Goal: Transaction & Acquisition: Register for event/course

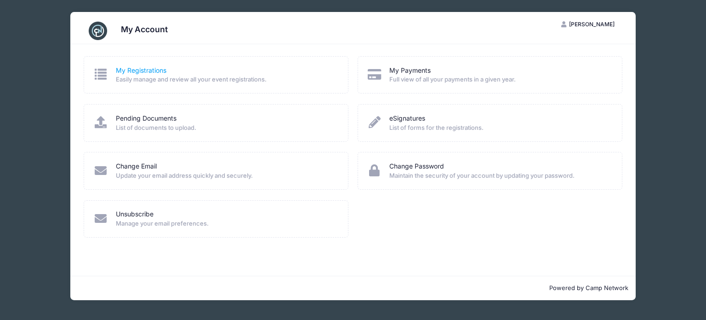
click at [123, 71] on link "My Registrations" at bounding box center [141, 71] width 51 height 10
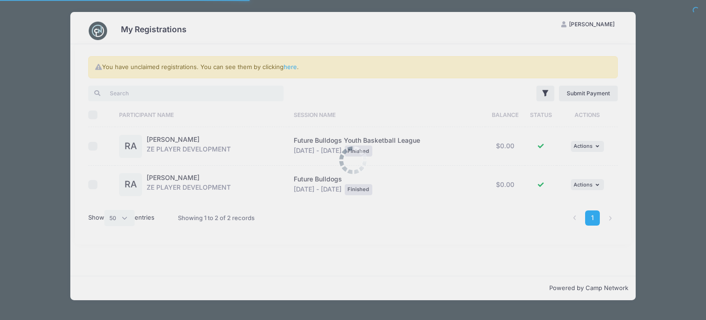
select select "50"
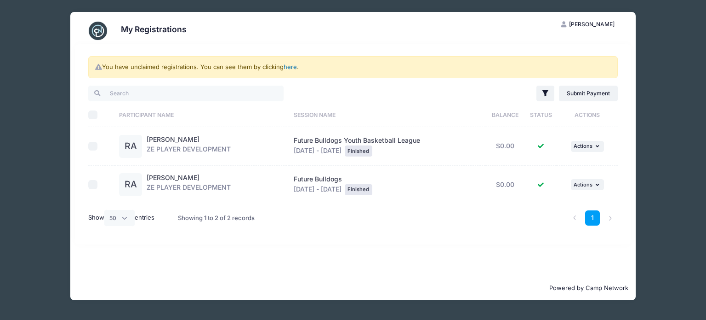
click at [293, 66] on link "here" at bounding box center [290, 66] width 13 height 7
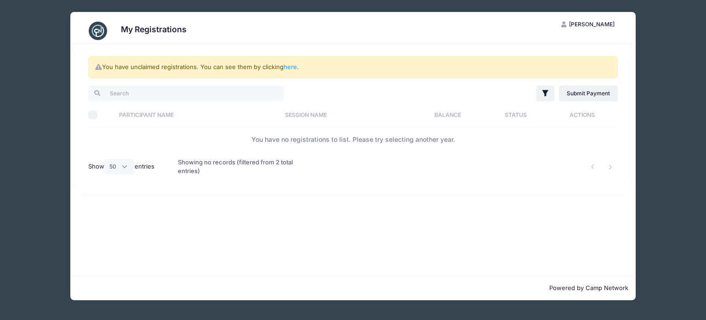
click at [45, 22] on div "My Registrations AA Amanda Austin My Account Logout You have unclaimed registra…" at bounding box center [353, 156] width 679 height 312
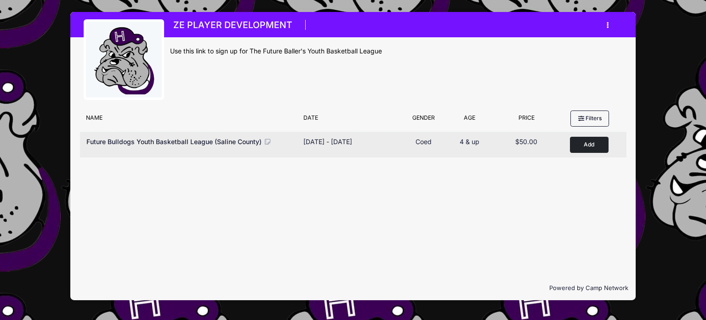
click at [594, 144] on button "Add to Cart" at bounding box center [589, 145] width 39 height 16
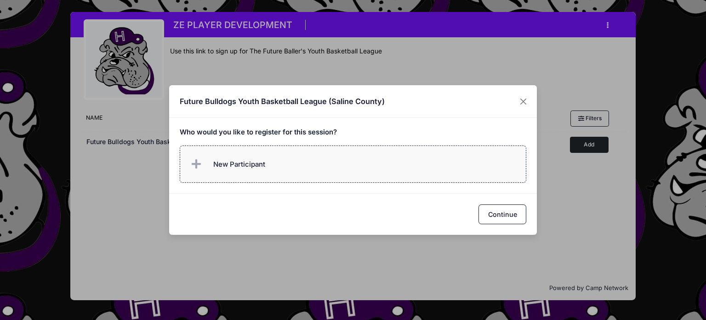
click at [250, 170] on span "New Participant" at bounding box center [227, 164] width 76 height 18
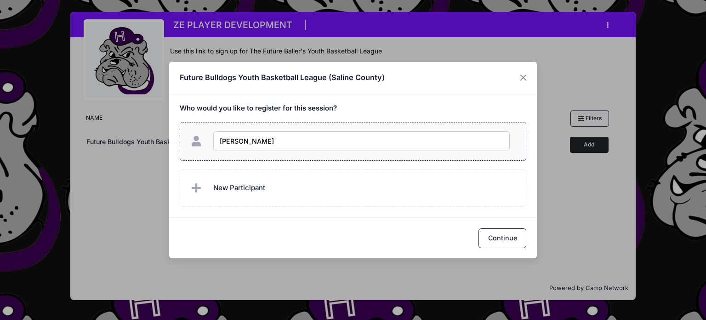
type input "[PERSON_NAME]"
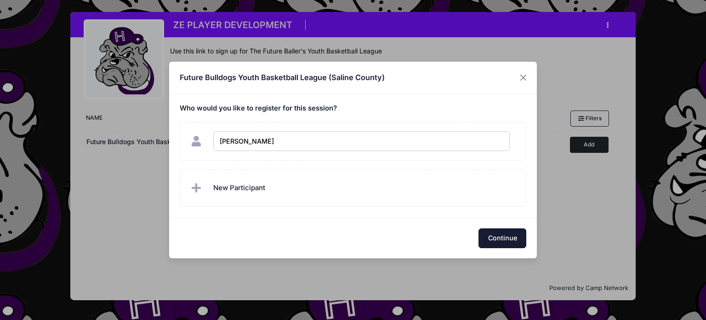
checkbox input "true"
click at [511, 241] on button "Continue" at bounding box center [503, 238] width 48 height 20
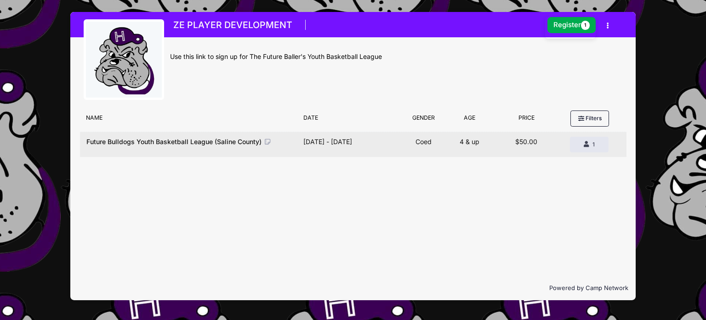
click at [199, 141] on span "Future Bulldogs Youth Basketball League (Saline County)" at bounding box center [173, 142] width 175 height 8
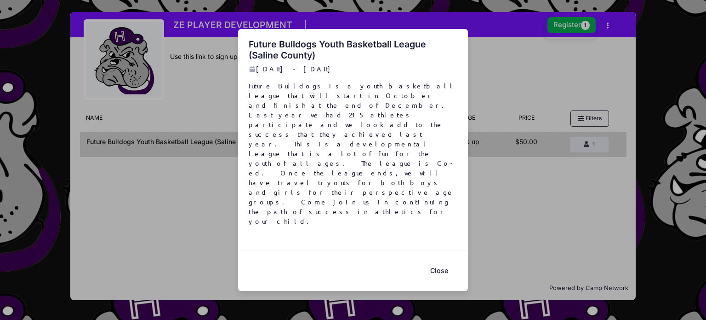
click at [437, 261] on button "Close" at bounding box center [439, 271] width 37 height 20
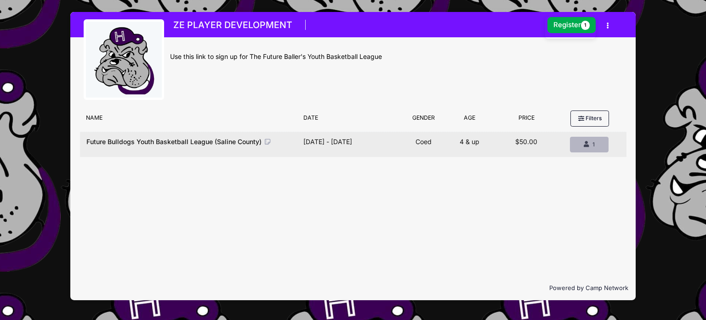
click at [602, 143] on button "Remove 1 1" at bounding box center [589, 145] width 39 height 16
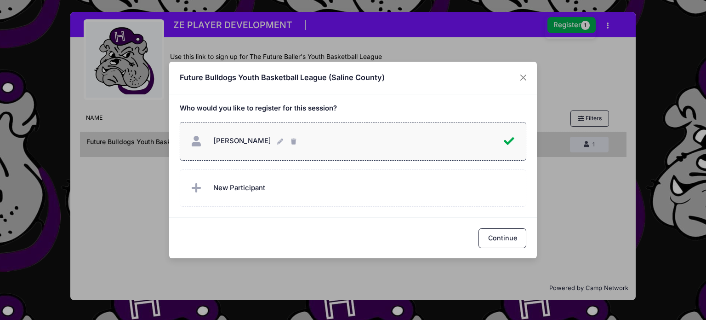
click at [239, 141] on span "[PERSON_NAME]" at bounding box center [242, 141] width 58 height 8
checkbox input "true"
click at [504, 242] on button "Continue" at bounding box center [503, 238] width 48 height 20
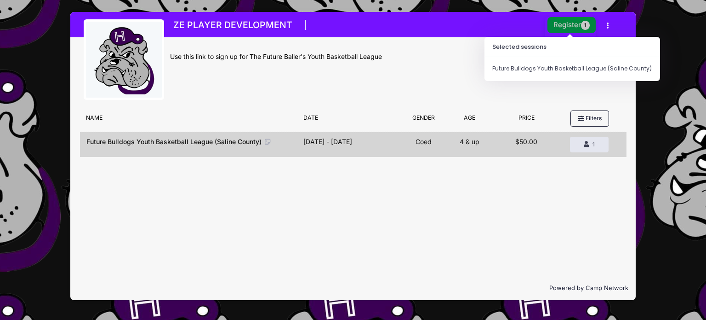
click at [570, 20] on button "Register 1" at bounding box center [572, 25] width 49 height 16
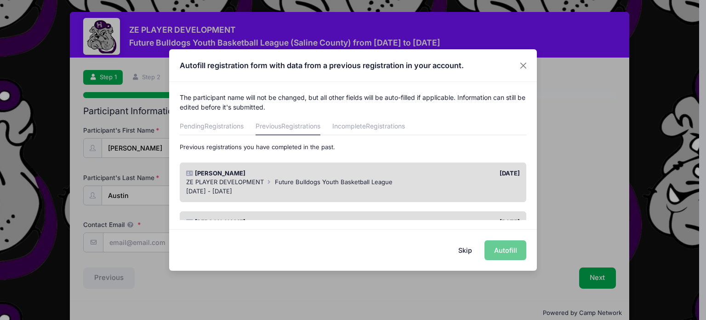
click at [367, 174] on div "[DATE]" at bounding box center [439, 173] width 172 height 9
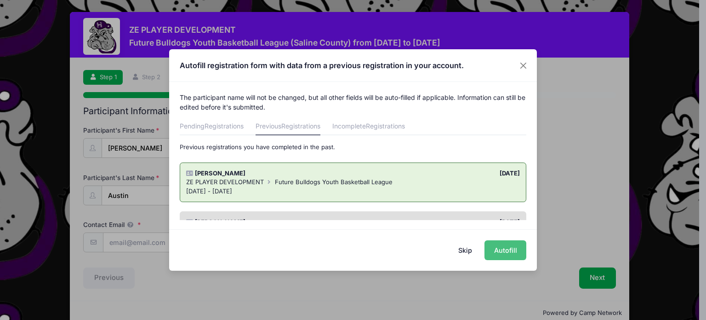
click at [504, 247] on button "Autofill" at bounding box center [506, 250] width 42 height 20
type input "[EMAIL_ADDRESS][DOMAIN_NAME]"
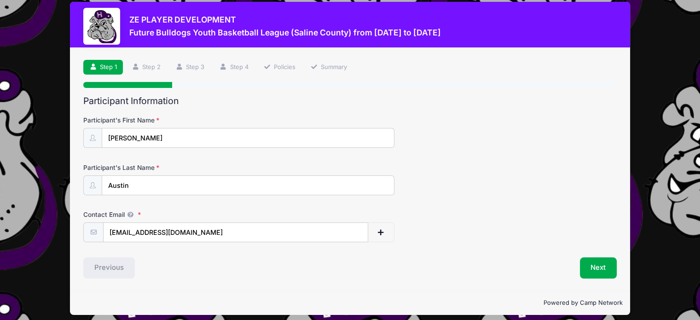
scroll to position [16, 0]
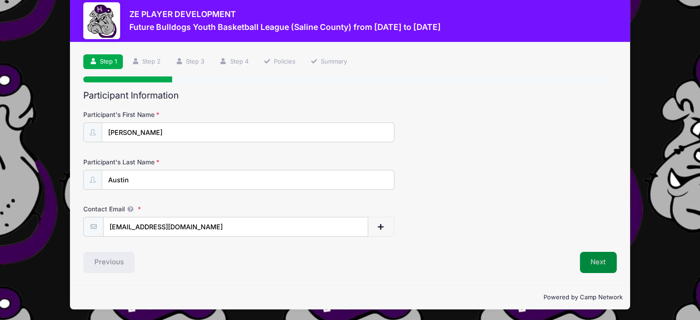
click at [603, 262] on button "Next" at bounding box center [598, 262] width 37 height 21
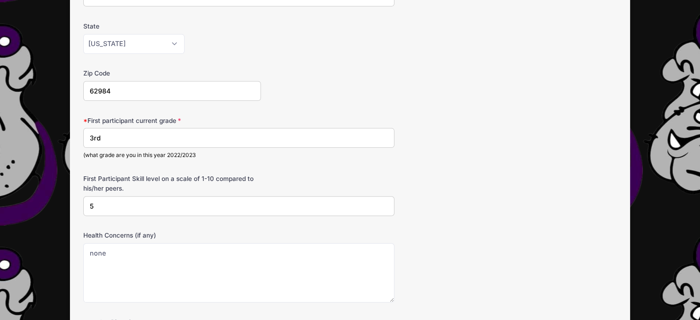
scroll to position [276, 0]
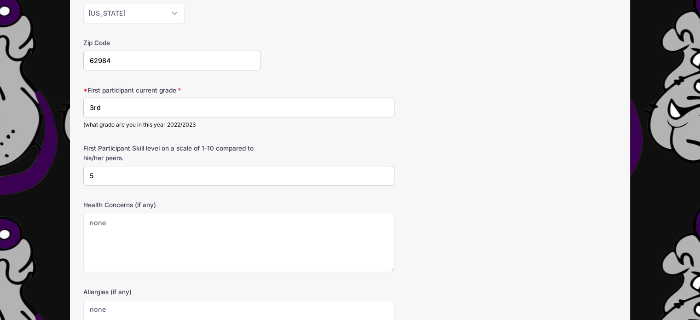
click at [100, 106] on input "3rd" at bounding box center [238, 108] width 311 height 20
type input "3"
type input "4th"
click at [443, 139] on form "Date of Birth [DATE] Address PO Box 479 City [GEOGRAPHIC_DATA] State [US_STATE]…" at bounding box center [349, 104] width 533 height 509
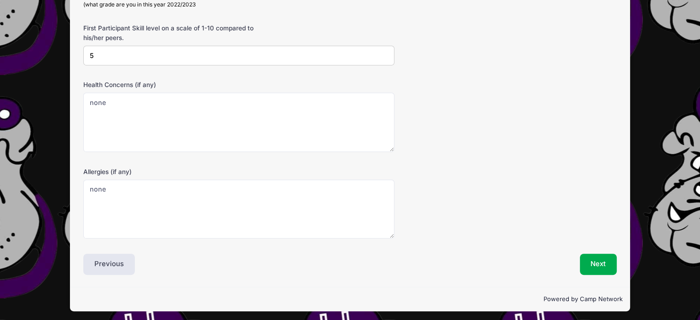
scroll to position [397, 0]
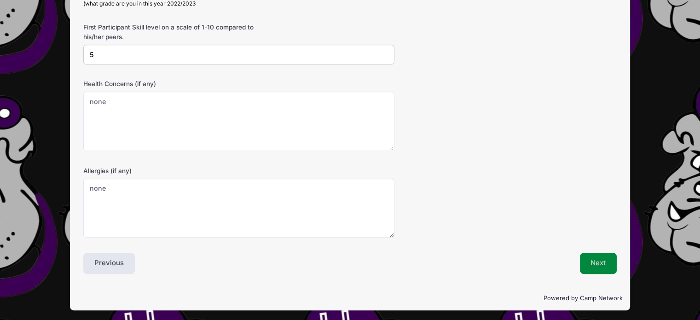
click at [600, 261] on button "Next" at bounding box center [598, 263] width 37 height 21
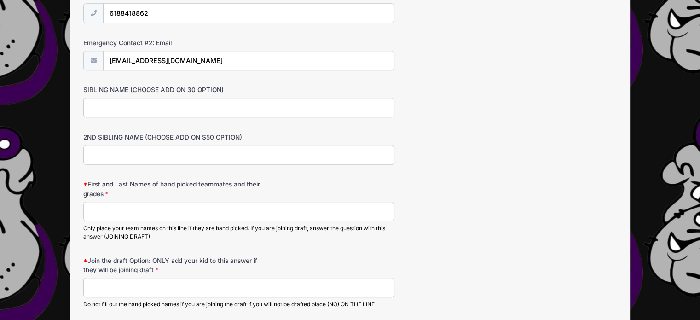
scroll to position [506, 0]
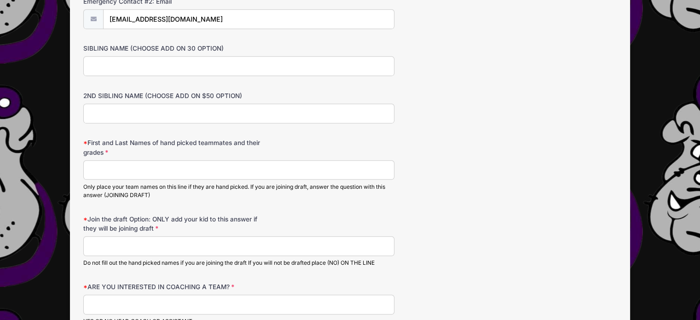
click at [126, 171] on input "First and Last Names of hand picked teammates and their grades" at bounding box center [238, 170] width 311 height 20
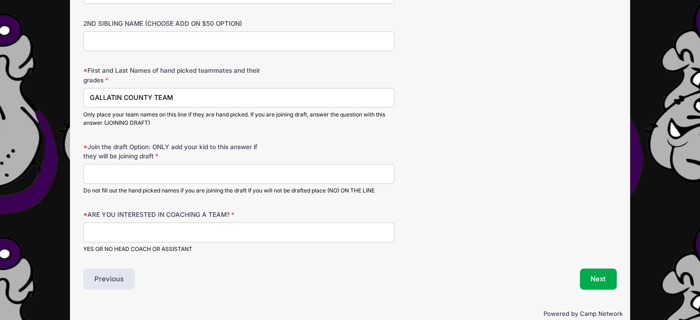
scroll to position [593, 0]
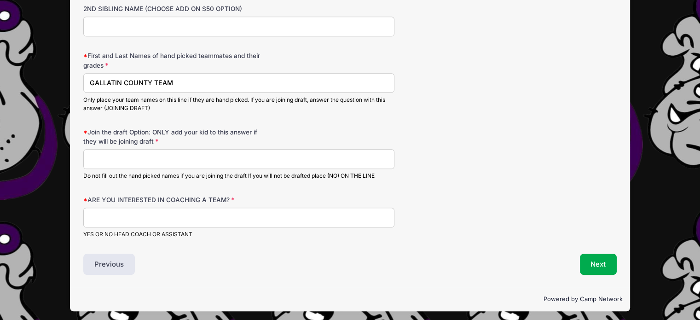
type input "GALLATIN COUNTY TEAM"
click at [125, 216] on input "ARE YOU INTERESTED IN COACHING A TEAM?" at bounding box center [238, 217] width 311 height 20
type input "no"
click at [606, 263] on button "Next" at bounding box center [598, 263] width 37 height 21
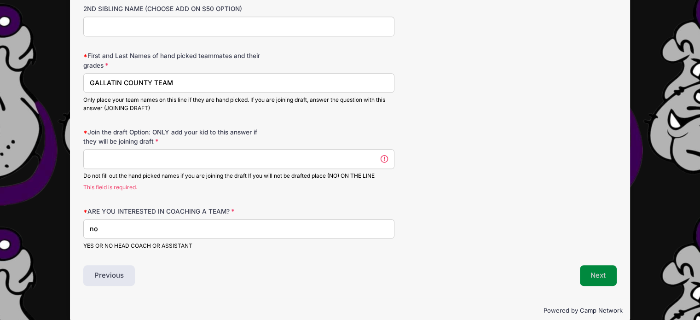
scroll to position [0, 0]
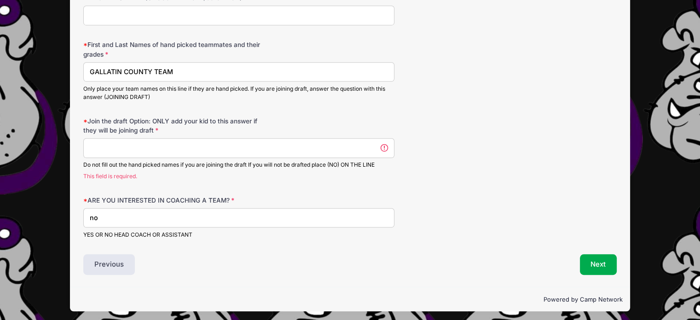
click at [181, 146] on input "Join the draft Option: ONLY add your kid to this answer if they will be joining…" at bounding box center [238, 148] width 311 height 20
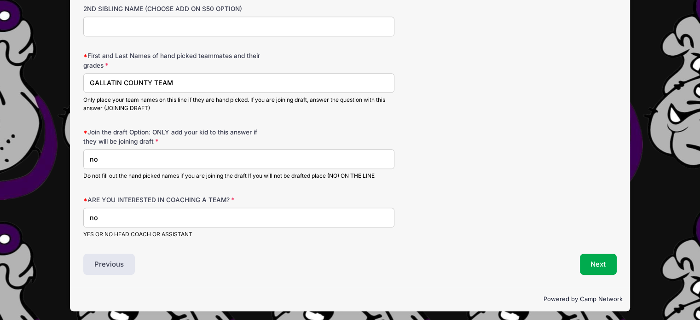
type input "no"
click at [489, 210] on div "ARE YOU INTERESTED IN COACHING A TEAM? no YES OR NO HEAD COACH OR ASSISTANT" at bounding box center [349, 216] width 533 height 43
click at [595, 259] on button "Next" at bounding box center [598, 263] width 37 height 21
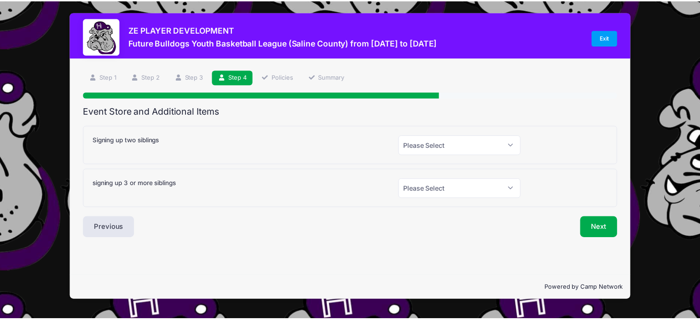
scroll to position [0, 0]
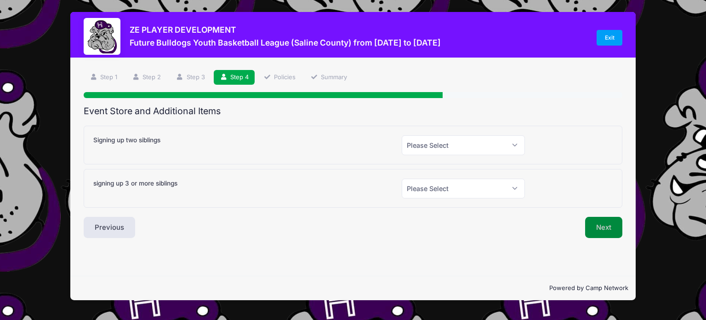
click at [614, 229] on button "Next" at bounding box center [604, 227] width 37 height 21
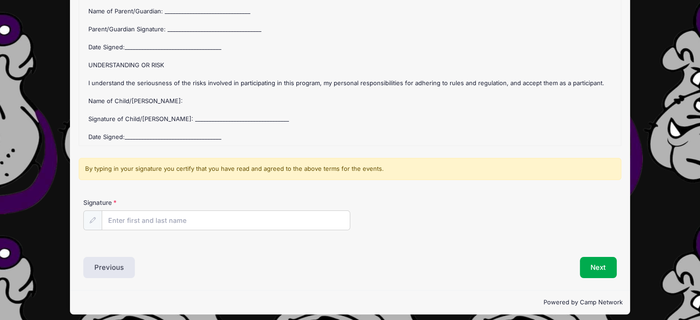
scroll to position [127, 0]
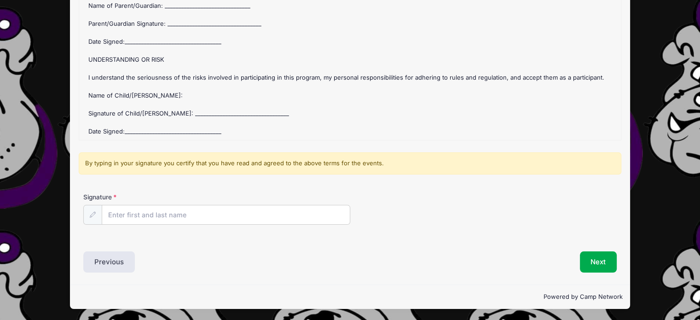
click at [145, 130] on div "Future Bulldogs Youth Basketball League (Saline County) Refund Policy : Once th…" at bounding box center [350, 66] width 532 height 138
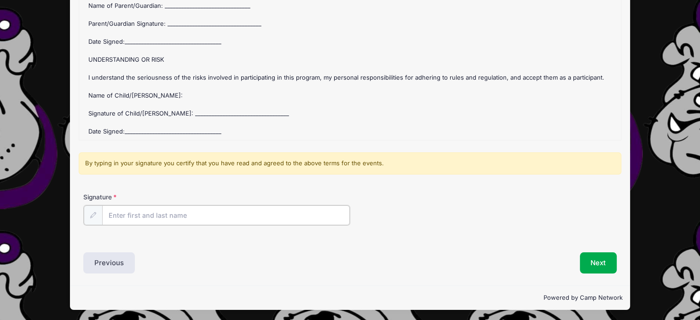
click at [116, 218] on input "Signature" at bounding box center [225, 215] width 247 height 20
type input "[PERSON_NAME]"
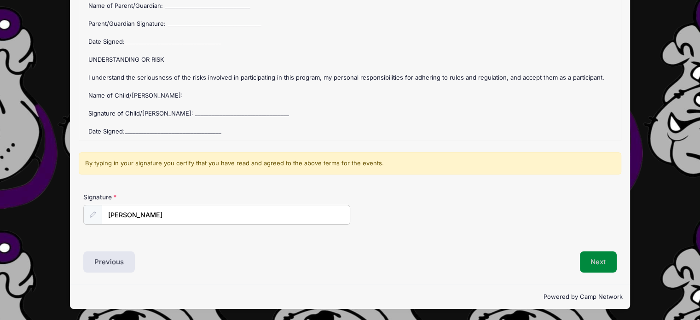
click at [597, 261] on button "Next" at bounding box center [598, 261] width 37 height 21
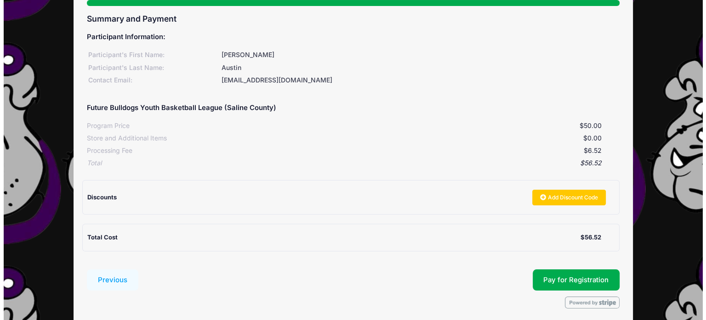
scroll to position [128, 0]
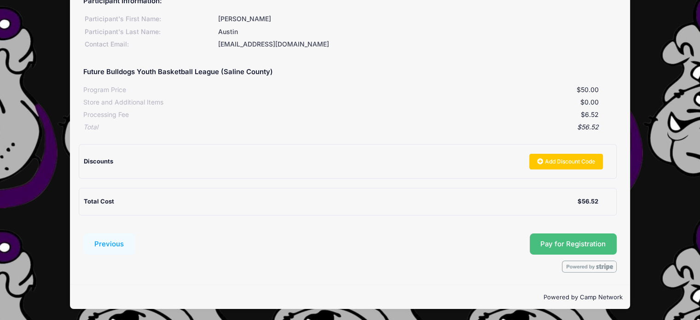
click at [559, 246] on button "Pay for Registration" at bounding box center [572, 243] width 87 height 21
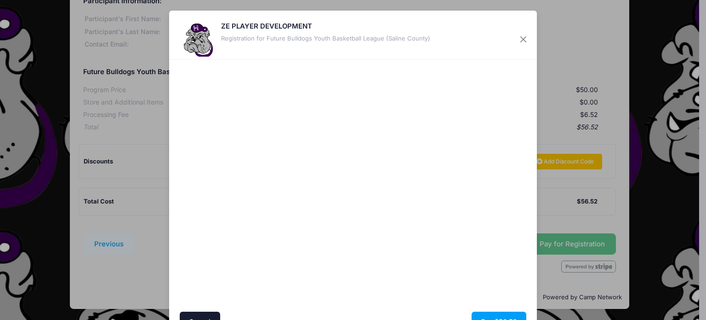
scroll to position [50, 0]
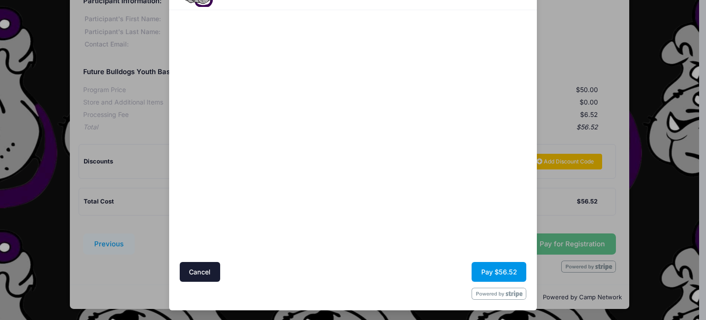
click at [499, 272] on button "Pay $56.52" at bounding box center [499, 272] width 55 height 20
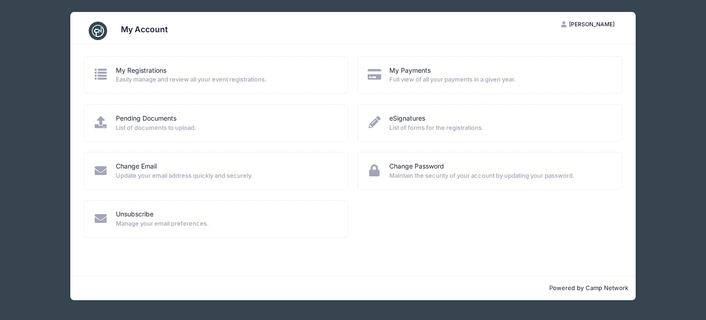
click at [145, 75] on span "Easily manage and review all your event registrations." at bounding box center [226, 79] width 221 height 9
click at [153, 70] on link "My Registrations" at bounding box center [141, 71] width 51 height 10
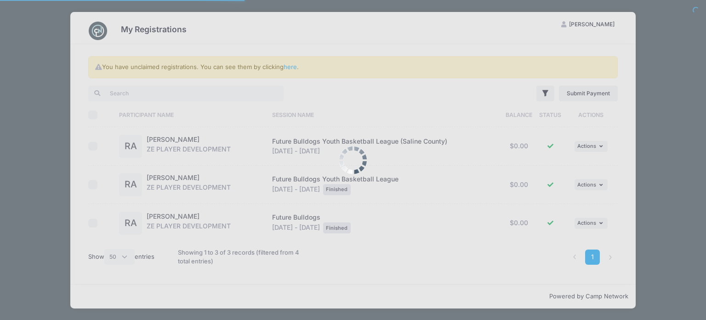
select select "50"
